Goal: Task Accomplishment & Management: Manage account settings

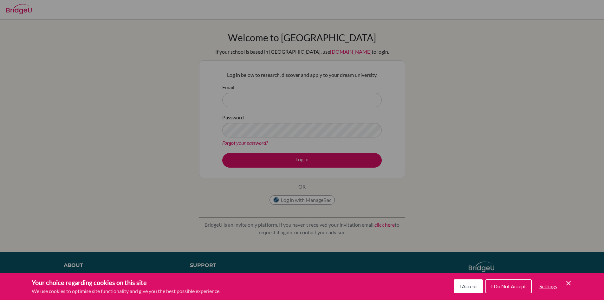
click at [277, 100] on div "Cookie Preferences" at bounding box center [302, 150] width 604 height 300
click at [468, 283] on span "I Accept" at bounding box center [468, 286] width 18 height 6
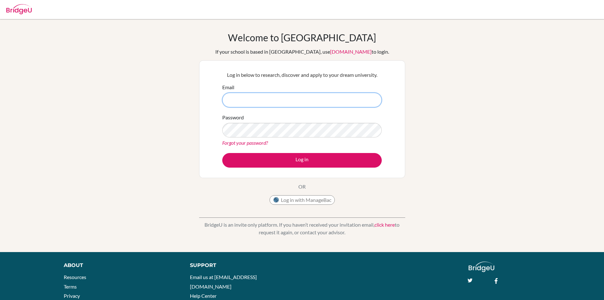
click at [320, 97] on input "Email" at bounding box center [301, 100] width 159 height 15
type input "vismaya10@trins.org"
click at [240, 141] on link "Forgot your password?" at bounding box center [245, 143] width 46 height 6
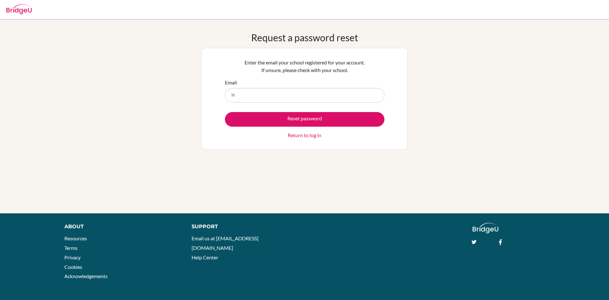
type input "h"
type input "vismaya10@trins.org"
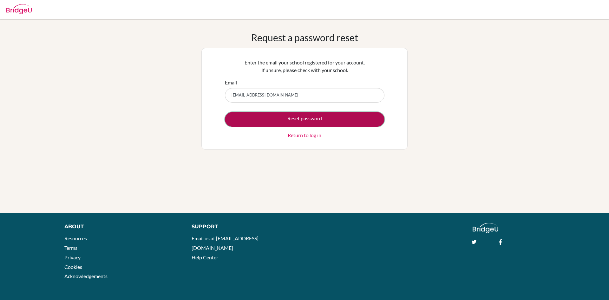
click at [281, 112] on button "Reset password" at bounding box center [304, 119] width 159 height 15
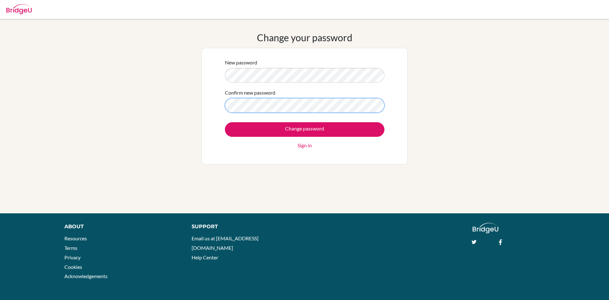
click at [225, 122] on input "Change password" at bounding box center [304, 129] width 159 height 15
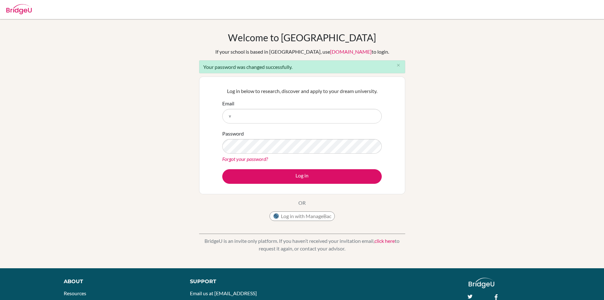
type input "[EMAIL_ADDRESS][DOMAIN_NAME]"
click at [222, 169] on button "Log in" at bounding box center [301, 176] width 159 height 15
